Goal: Task Accomplishment & Management: Complete application form

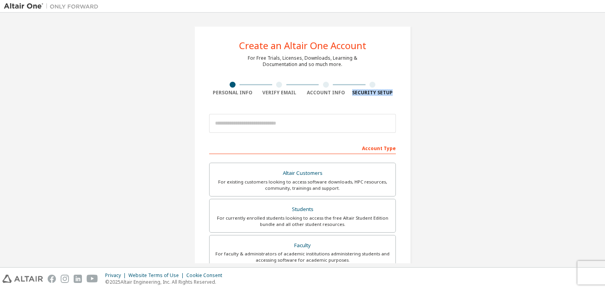
drag, startPoint x: 604, startPoint y: 82, endPoint x: 604, endPoint y: 105, distance: 23.6
click at [604, 105] on div "Create an Altair One Account For Free Trials, Licenses, Downloads, Learning & D…" at bounding box center [302, 140] width 605 height 255
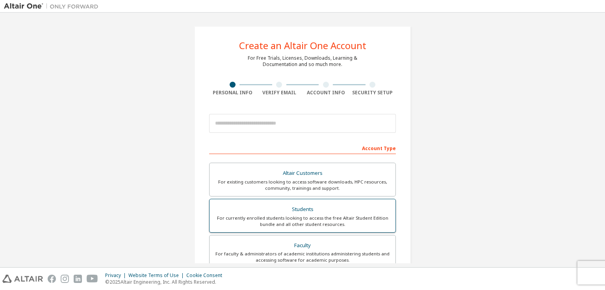
click at [332, 216] on div "For currently enrolled students looking to access the free Altair Student Editi…" at bounding box center [302, 221] width 176 height 13
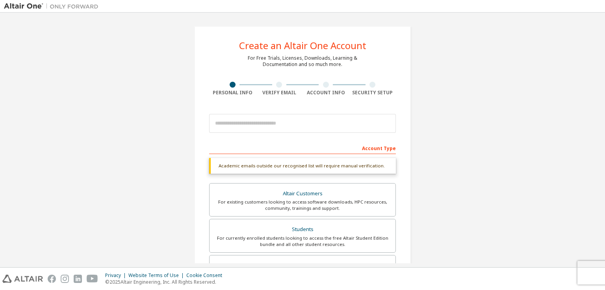
drag, startPoint x: 604, startPoint y: 112, endPoint x: 604, endPoint y: 123, distance: 11.0
click at [604, 123] on div "Create an Altair One Account For Free Trials, Licenses, Downloads, Learning & D…" at bounding box center [302, 140] width 605 height 255
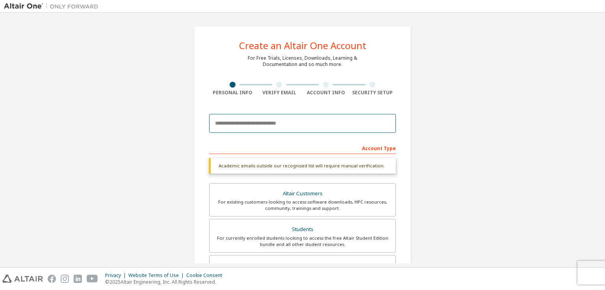
click at [339, 117] on input "email" at bounding box center [302, 123] width 187 height 19
click at [285, 120] on input "email" at bounding box center [302, 123] width 187 height 19
click at [288, 123] on input "email" at bounding box center [302, 123] width 187 height 19
click at [282, 122] on input "email" at bounding box center [302, 123] width 187 height 19
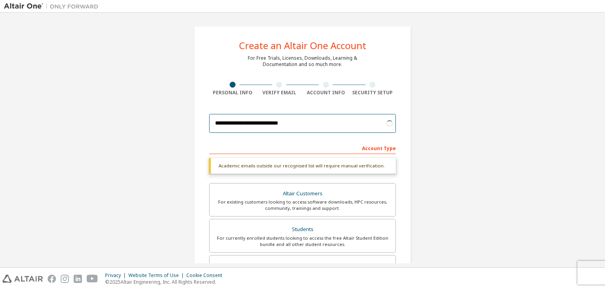
type input "**********"
drag, startPoint x: 604, startPoint y: 100, endPoint x: 604, endPoint y: 104, distance: 4.7
click at [604, 104] on div "**********" at bounding box center [302, 140] width 605 height 255
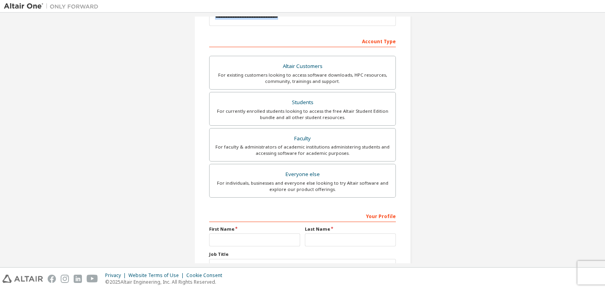
scroll to position [110, 0]
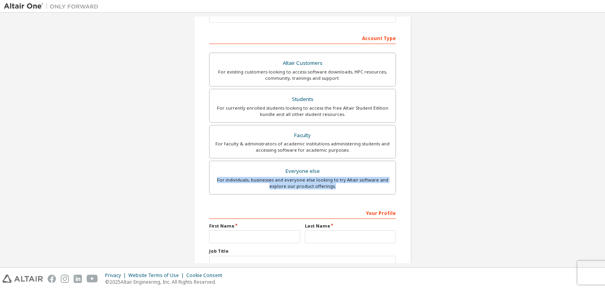
drag, startPoint x: 604, startPoint y: 171, endPoint x: 604, endPoint y: 194, distance: 23.2
click at [604, 194] on div "**********" at bounding box center [302, 140] width 605 height 255
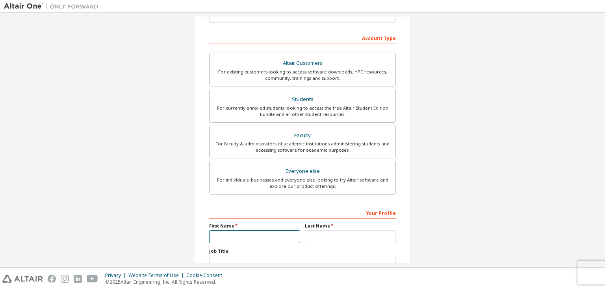
click at [256, 239] on input "text" at bounding box center [254, 237] width 91 height 13
type input "****"
click at [335, 237] on input "text" at bounding box center [350, 237] width 91 height 13
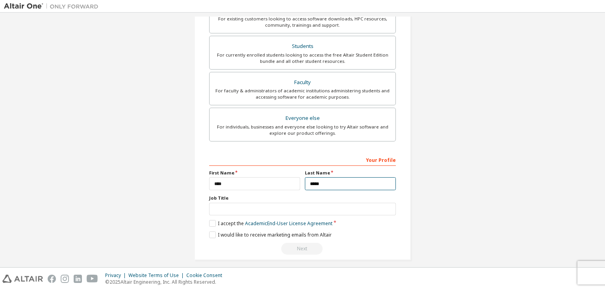
scroll to position [168, 0]
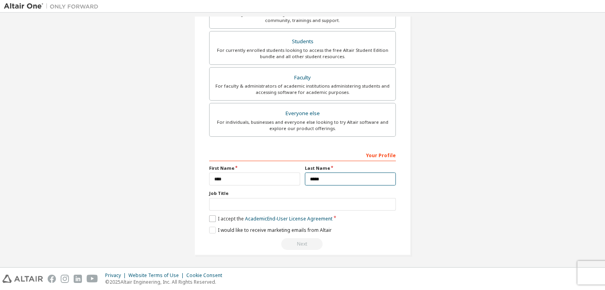
type input "*****"
click at [215, 217] on label "I accept the Academic End-User License Agreement" at bounding box center [270, 219] width 123 height 7
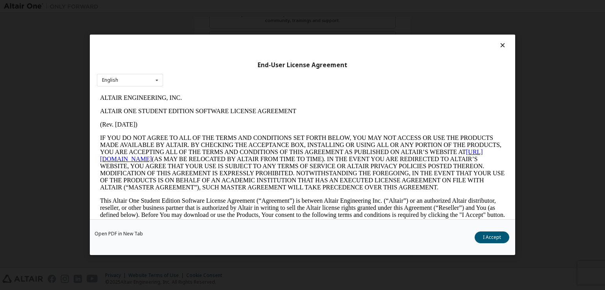
scroll to position [0, 0]
click at [494, 239] on button "I Accept" at bounding box center [491, 238] width 35 height 12
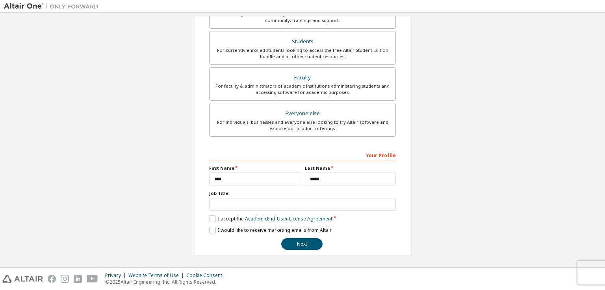
click at [214, 231] on label "I would like to receive marketing emails from Altair" at bounding box center [270, 230] width 122 height 7
click at [303, 242] on button "Next" at bounding box center [301, 245] width 41 height 12
drag, startPoint x: 604, startPoint y: 190, endPoint x: 600, endPoint y: 183, distance: 8.0
click at [604, 186] on div "**********" at bounding box center [302, 140] width 605 height 255
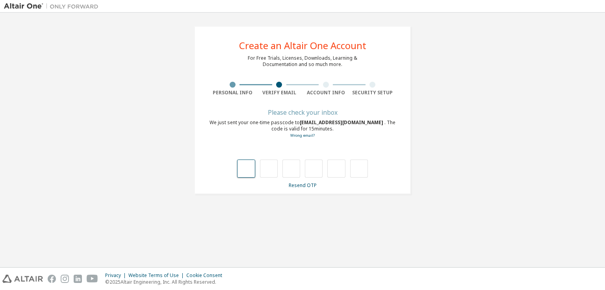
type input "*"
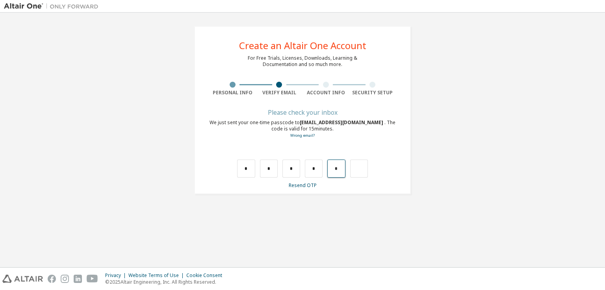
click at [336, 174] on input "*" at bounding box center [336, 169] width 18 height 18
click at [339, 173] on input "*" at bounding box center [336, 169] width 18 height 18
type input "*"
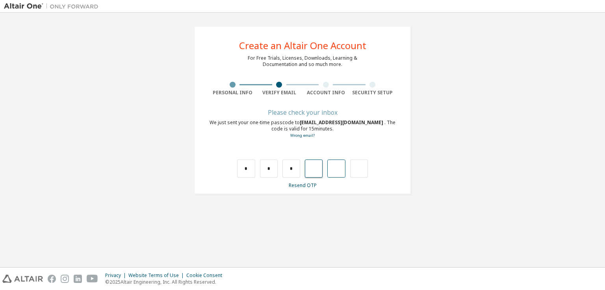
type input "*"
